Goal: Information Seeking & Learning: Understand process/instructions

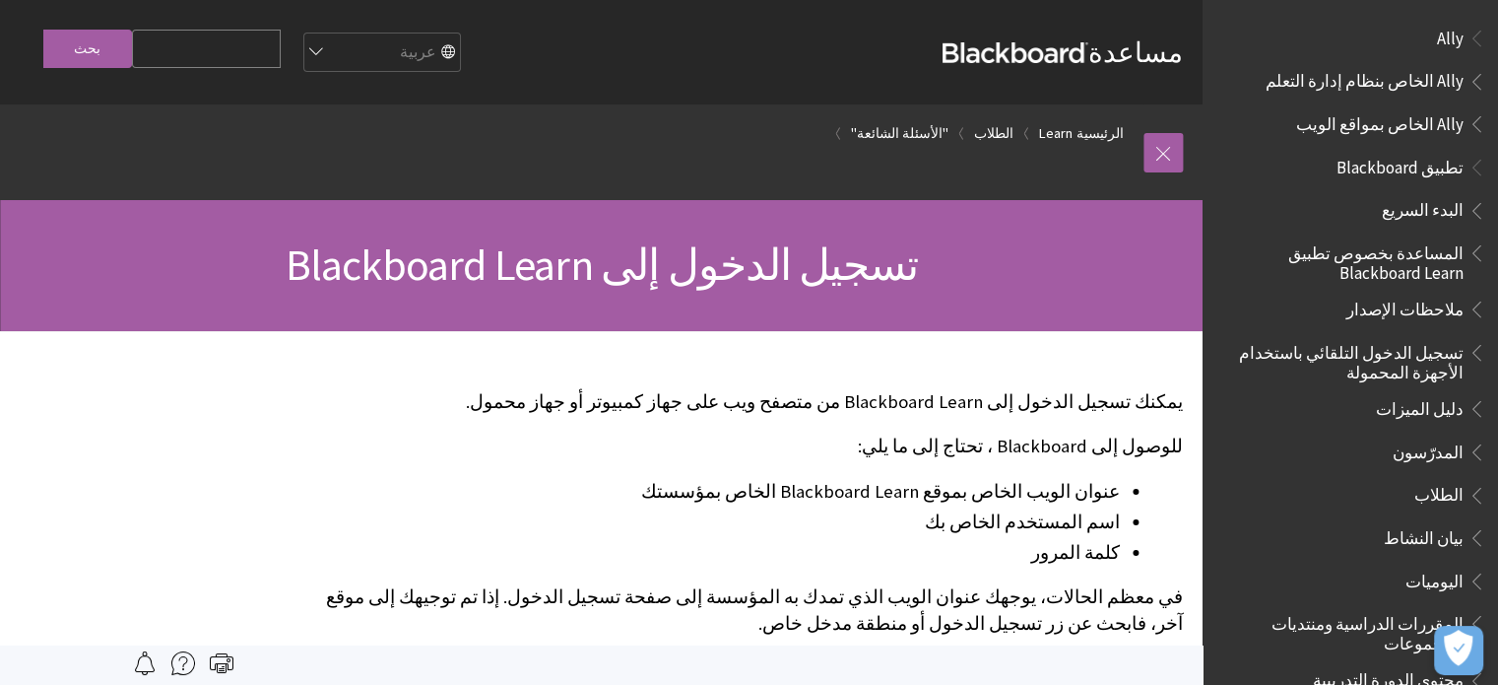
click at [157, 38] on input "Search Query" at bounding box center [206, 49] width 149 height 38
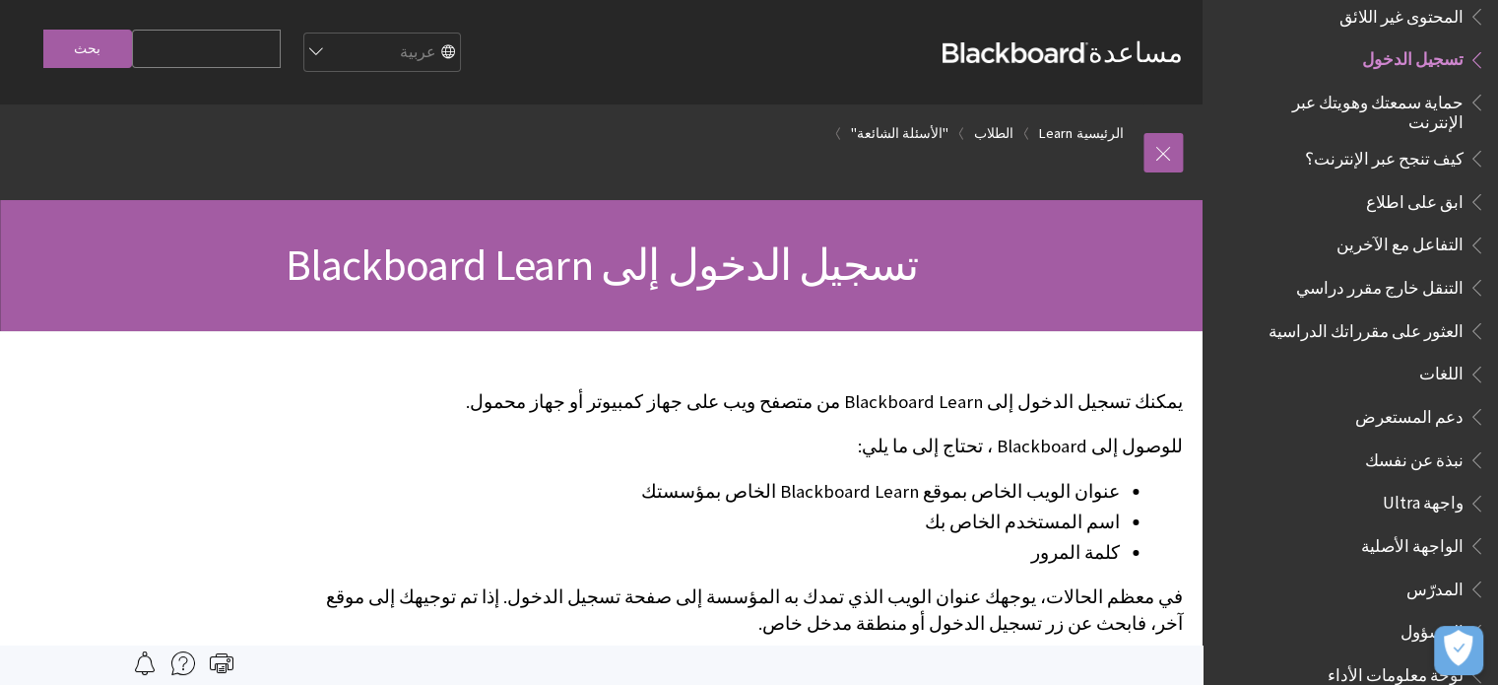
click at [1450, 50] on span "تسجيل الدخول" at bounding box center [1412, 56] width 101 height 27
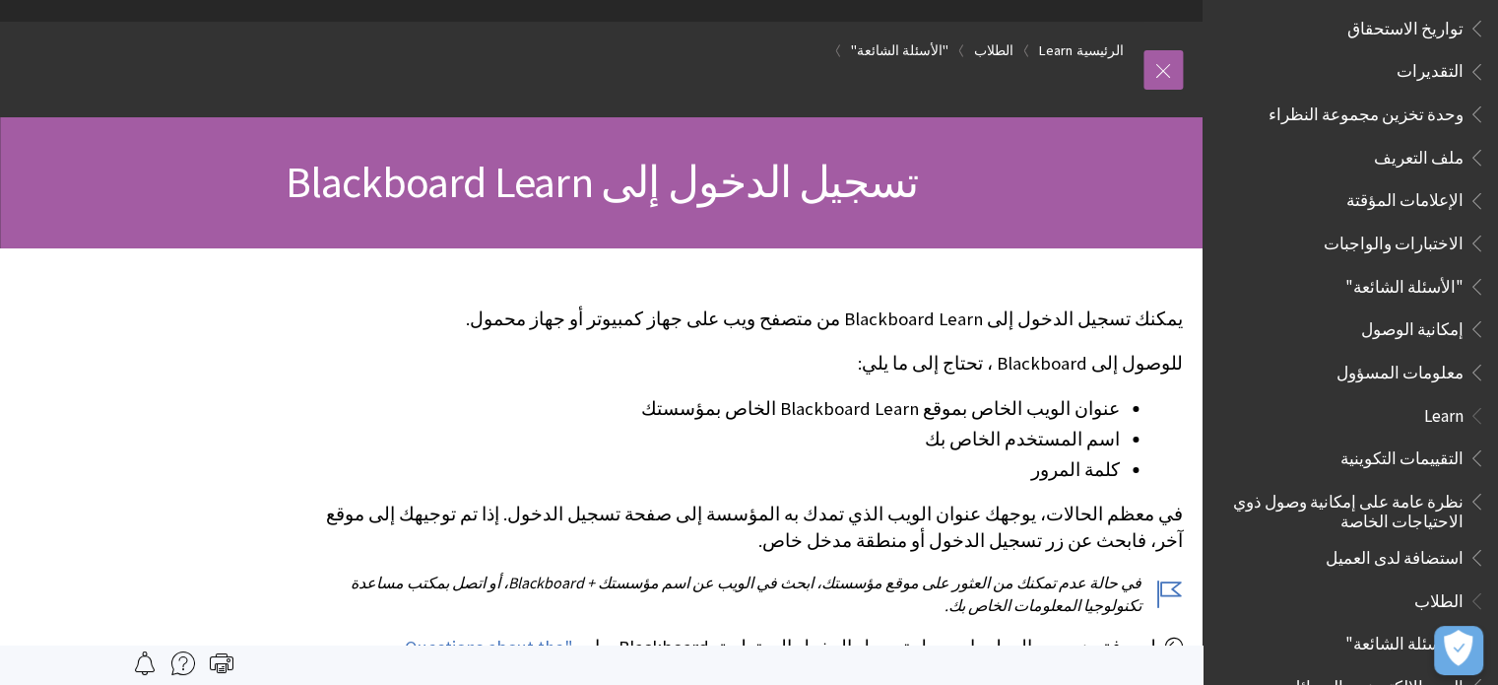
scroll to position [0, 0]
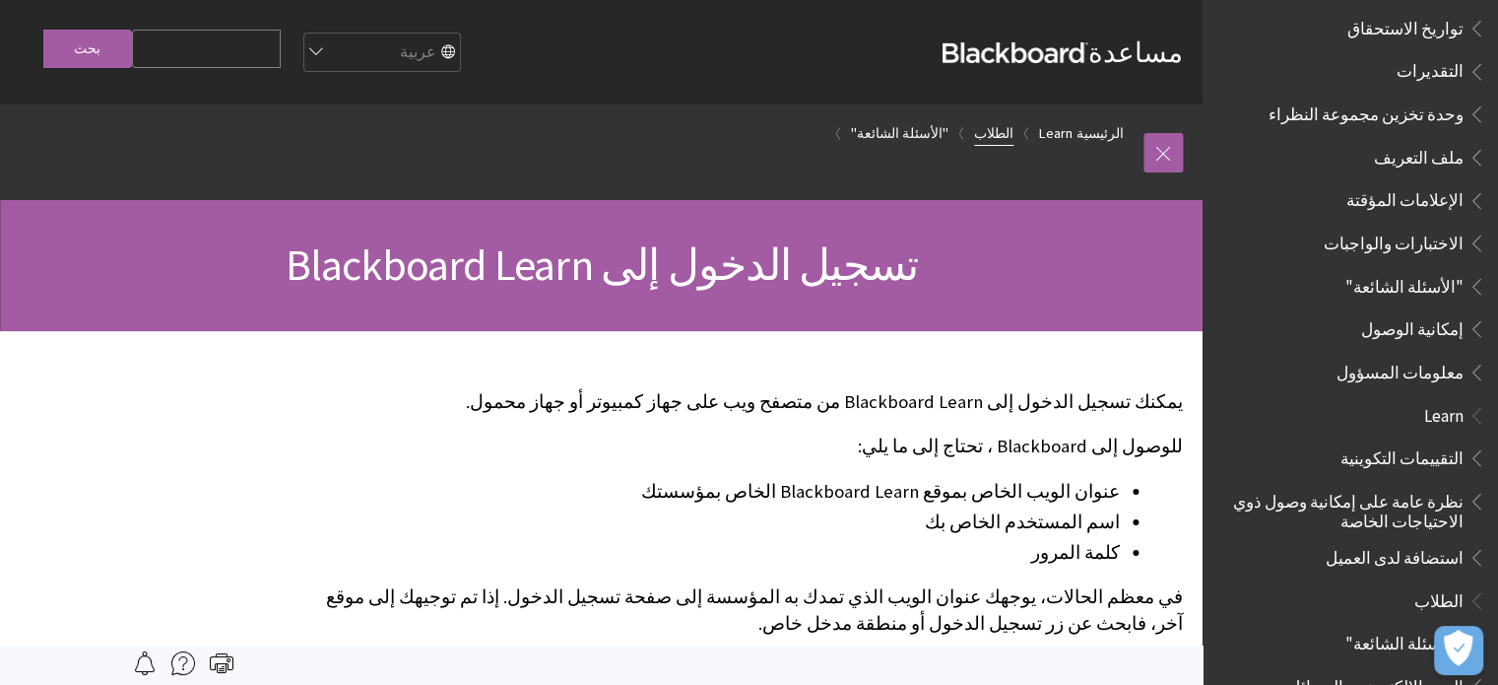
click at [1005, 125] on link "الطلاب" at bounding box center [993, 133] width 39 height 25
